Goal: Task Accomplishment & Management: Manage account settings

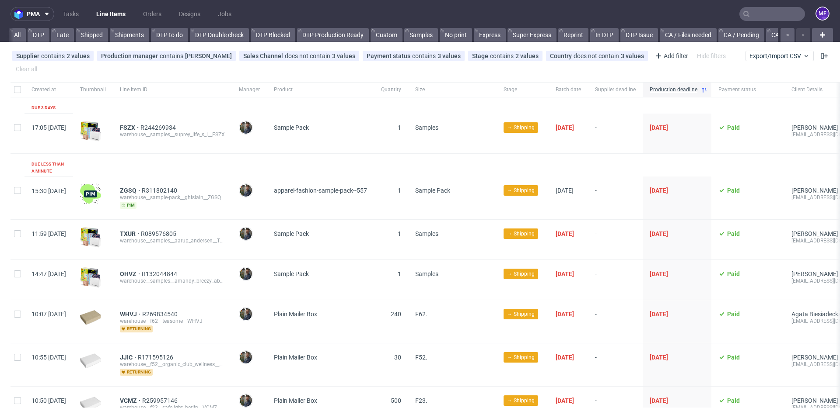
scroll to position [0, 1105]
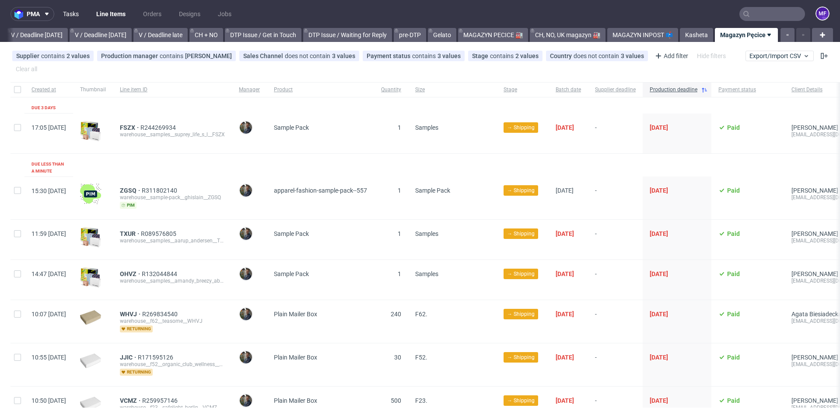
click at [74, 16] on link "Tasks" at bounding box center [71, 14] width 26 height 14
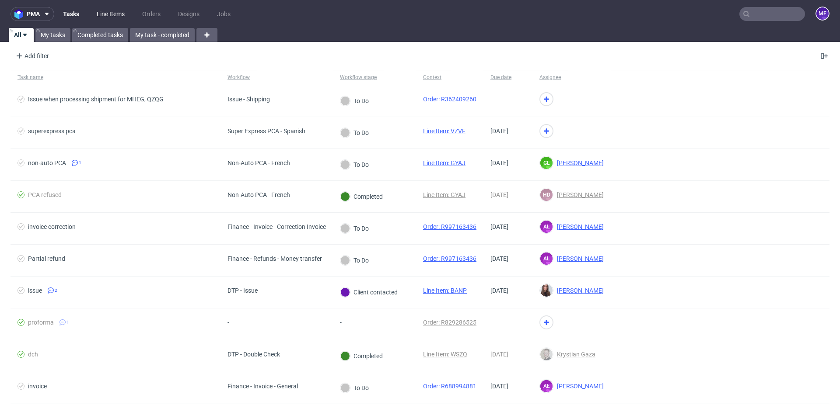
click at [108, 13] on link "Line Items" at bounding box center [110, 14] width 38 height 14
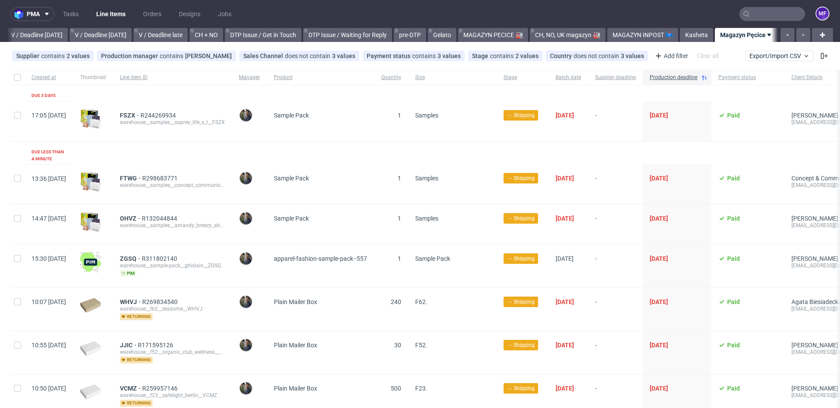
scroll to position [0, 1105]
click at [139, 105] on div "FSZX R244269934 warehouse__samples__suprey_life_s_l__FSZX" at bounding box center [172, 121] width 119 height 40
click at [77, 17] on link "Tasks" at bounding box center [71, 14] width 26 height 14
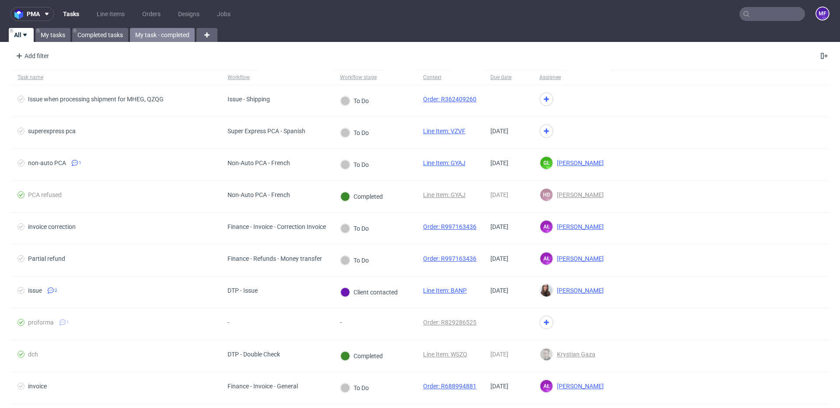
click at [153, 35] on link "My task - completed" at bounding box center [162, 35] width 65 height 14
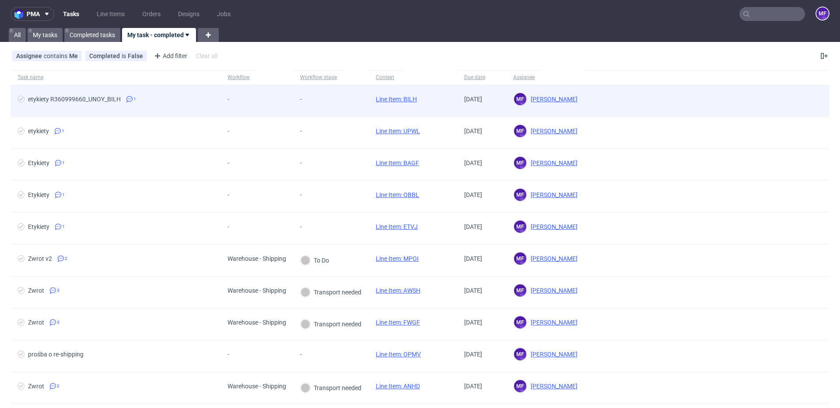
click at [253, 104] on div "-" at bounding box center [237, 100] width 35 height 31
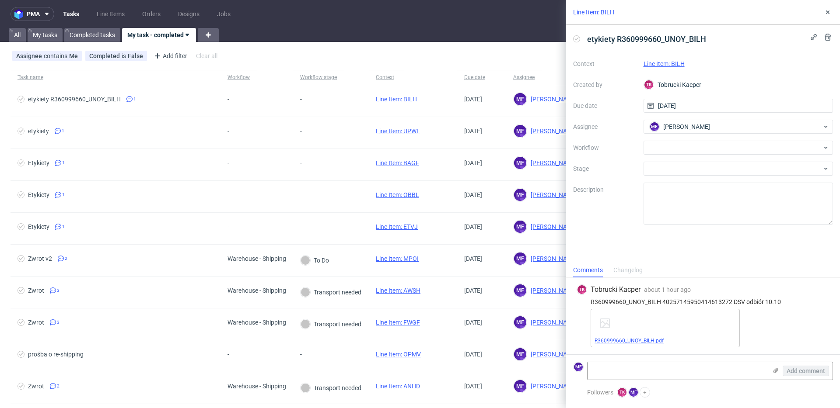
click at [660, 342] on link "R360999660_UNOY_BILH.pdf" at bounding box center [628, 341] width 69 height 6
click at [673, 61] on link "Line Item: BILH" at bounding box center [663, 63] width 41 height 7
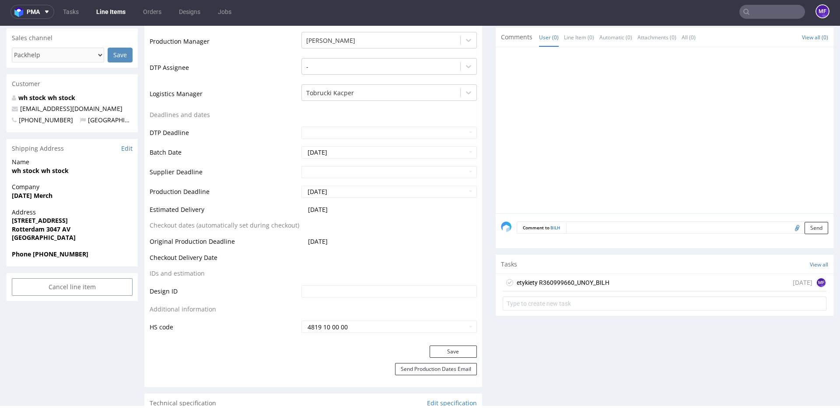
scroll to position [277, 0]
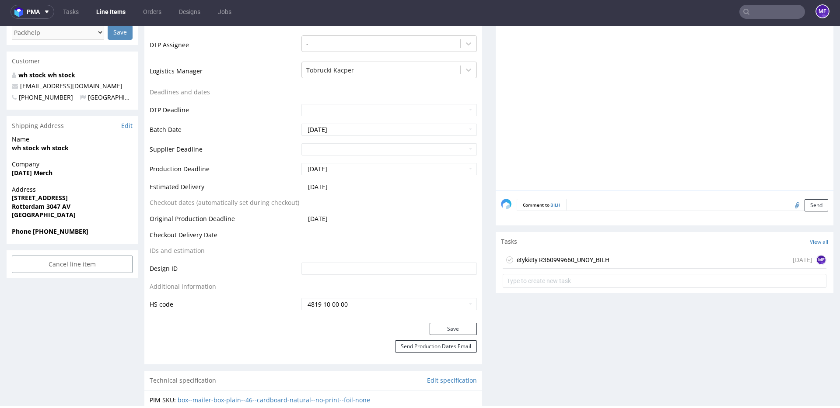
click at [556, 261] on div "etykiety R360999660_UNOY_BILH" at bounding box center [562, 260] width 93 height 10
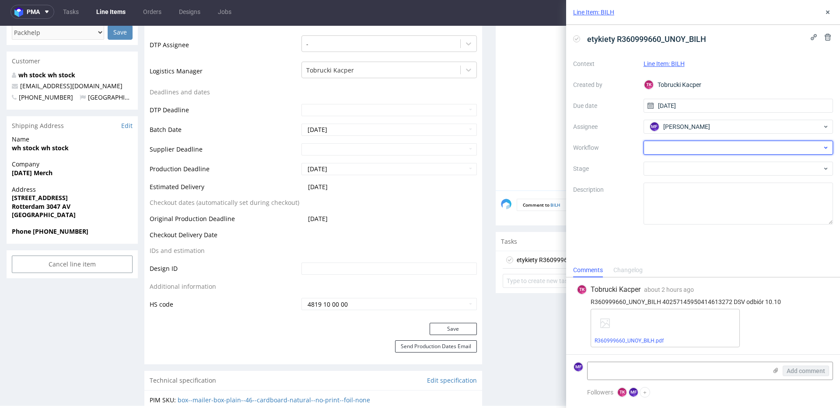
click at [667, 148] on div at bounding box center [738, 148] width 190 height 14
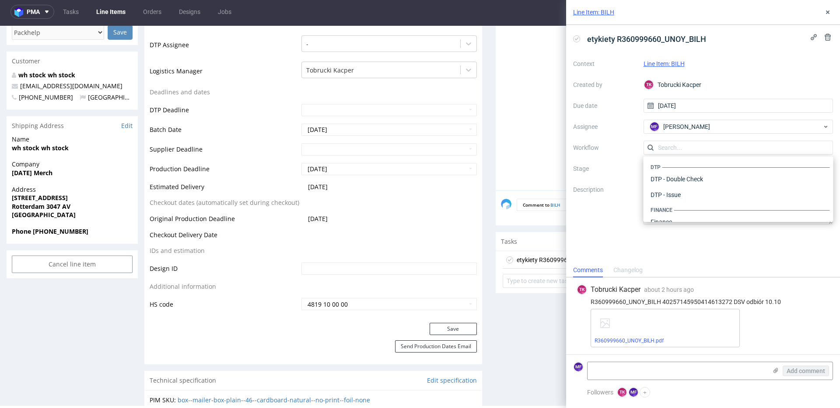
scroll to position [538, 0]
click at [677, 207] on div "Warehouse - Shipping" at bounding box center [738, 211] width 183 height 16
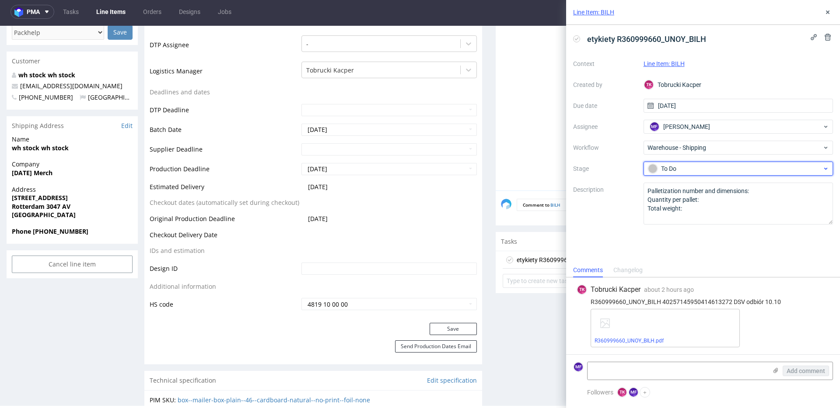
click at [673, 168] on div "To Do" at bounding box center [735, 169] width 174 height 10
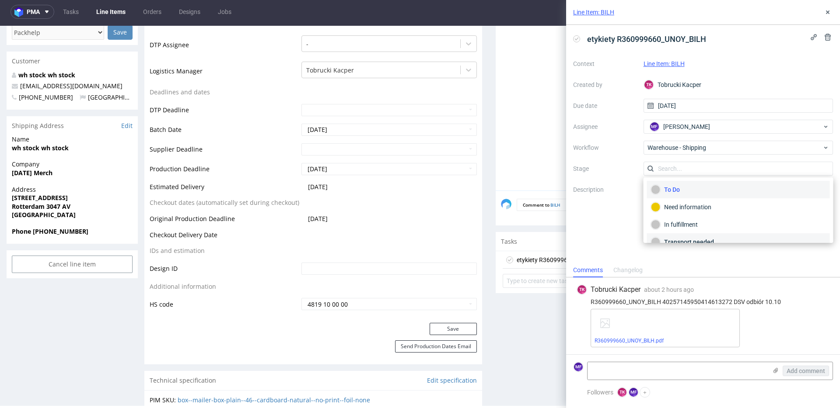
scroll to position [46, 0]
click at [688, 231] on div "Completed" at bounding box center [738, 231] width 175 height 10
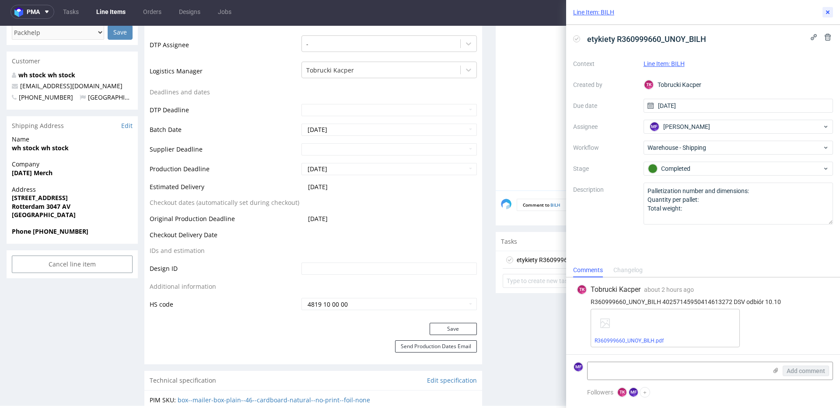
drag, startPoint x: 826, startPoint y: 13, endPoint x: 819, endPoint y: 19, distance: 9.3
click at [826, 13] on use at bounding box center [827, 11] width 3 height 3
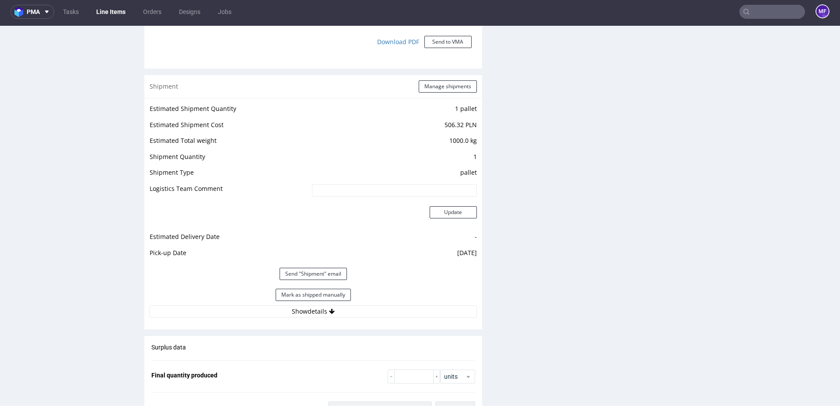
scroll to position [796, 0]
click at [330, 310] on icon at bounding box center [332, 311] width 6 height 6
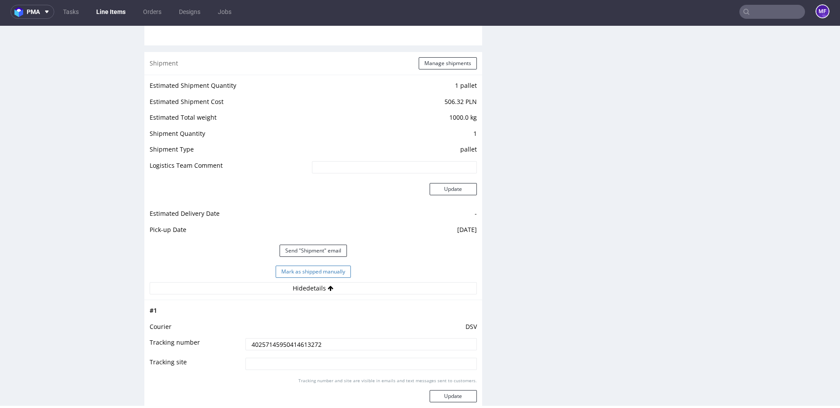
scroll to position [811, 0]
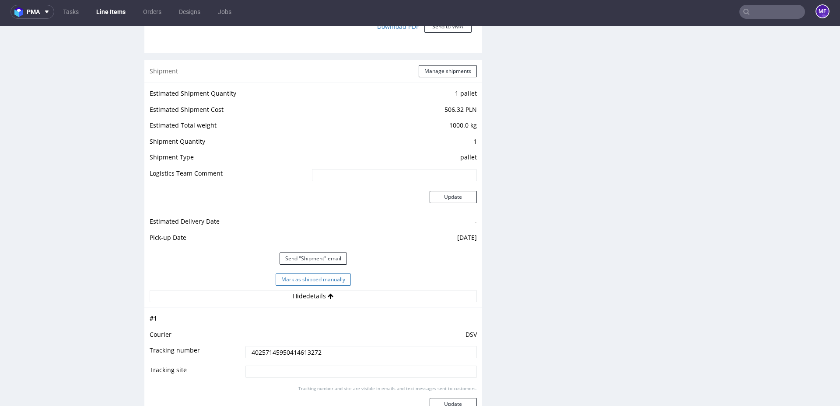
click at [316, 280] on button "Mark as shipped manually" at bounding box center [312, 280] width 75 height 12
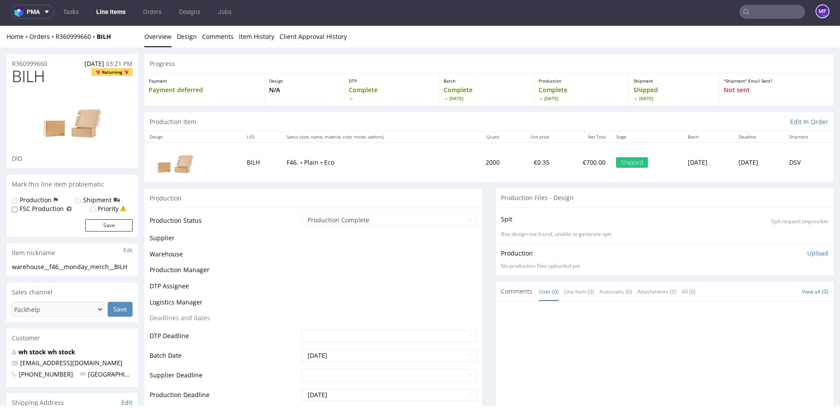
scroll to position [563, 0]
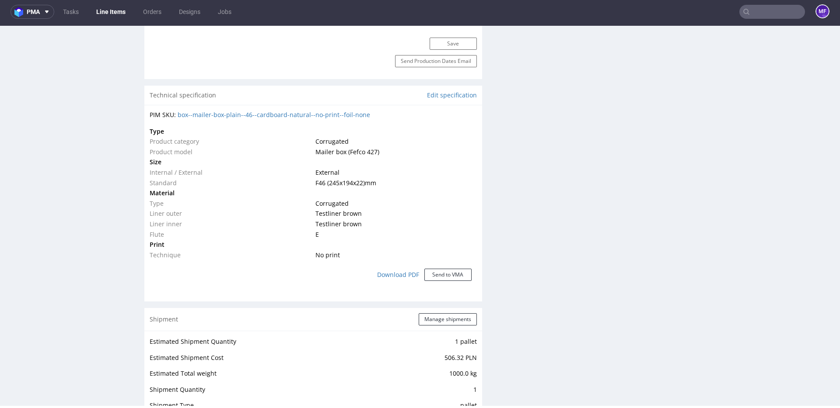
click at [753, 7] on input "text" at bounding box center [772, 12] width 66 height 14
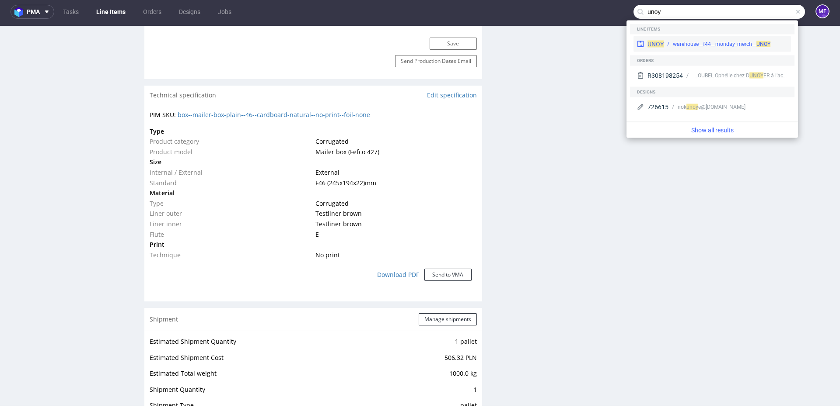
type input "unoy"
click at [677, 41] on div "warehouse__f44__monday_merch__ UNOY" at bounding box center [722, 44] width 98 height 8
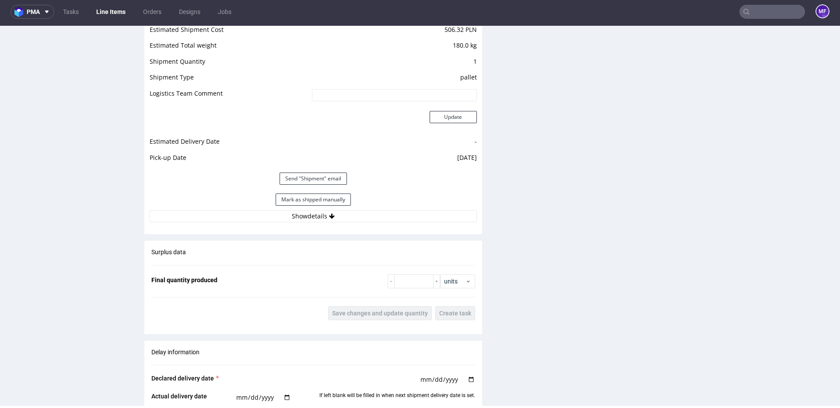
scroll to position [1006, 0]
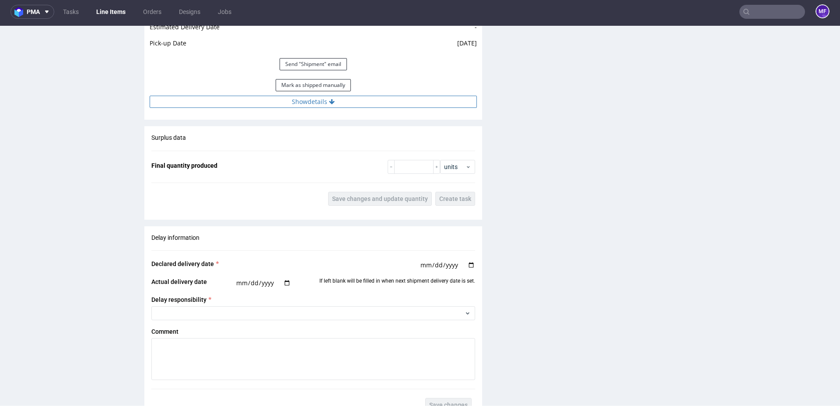
click at [317, 105] on button "Show details" at bounding box center [313, 102] width 327 height 12
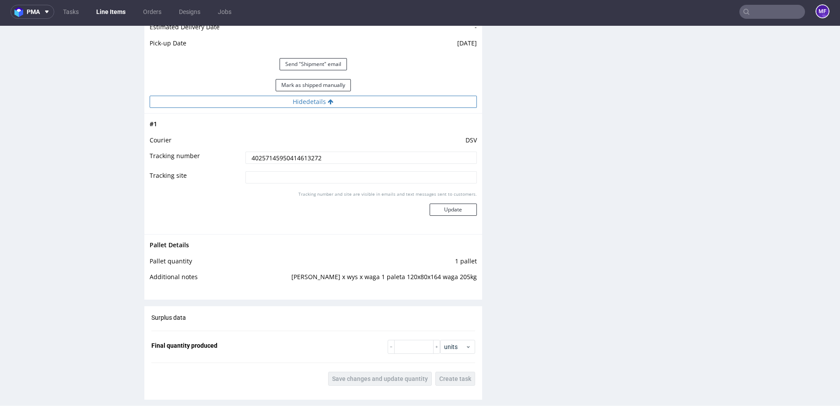
click at [317, 105] on button "Hide details" at bounding box center [313, 102] width 327 height 12
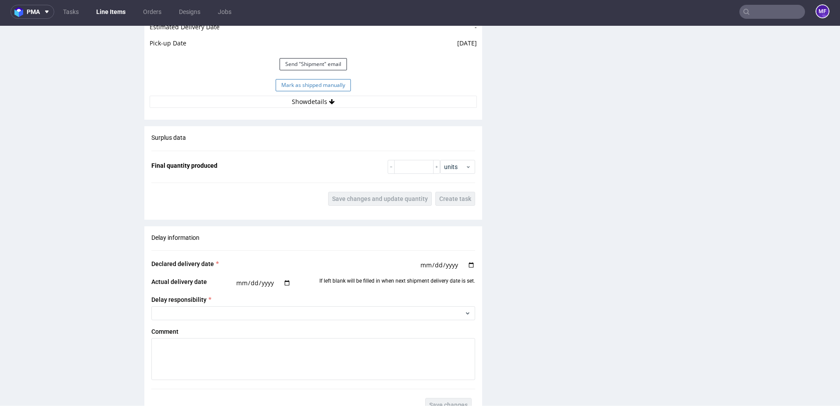
click at [317, 89] on button "Mark as shipped manually" at bounding box center [312, 85] width 75 height 12
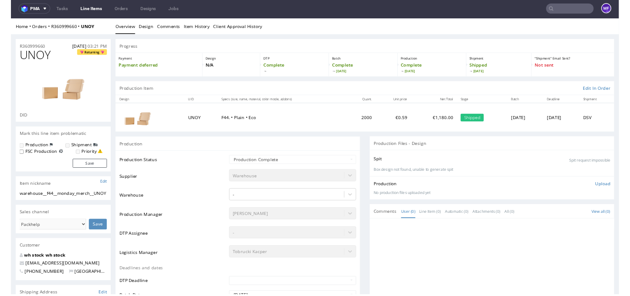
scroll to position [0, 0]
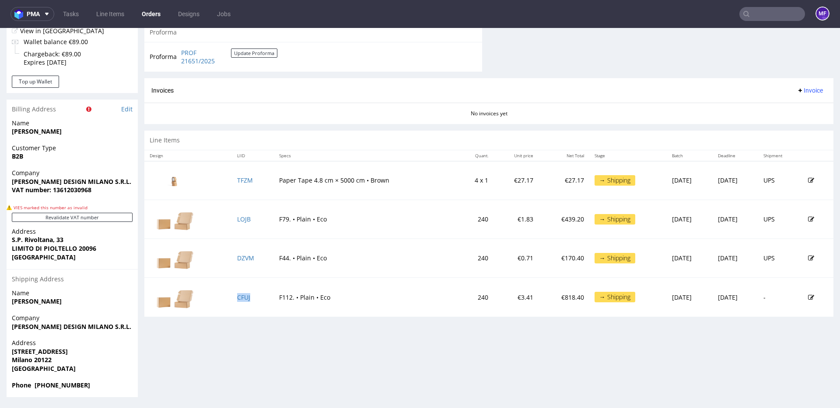
scroll to position [2, 0]
